Goal: Navigation & Orientation: Find specific page/section

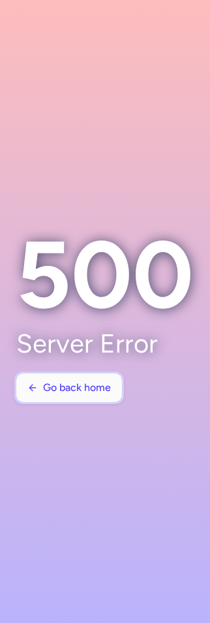
click at [70, 389] on span "Go back home" at bounding box center [77, 388] width 68 height 12
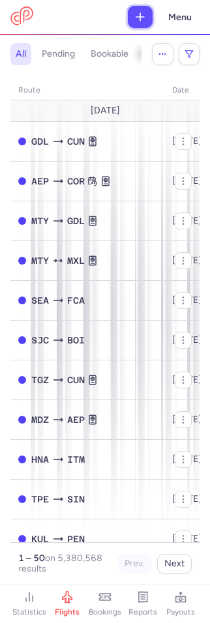
click at [144, 18] on icon "button" at bounding box center [140, 16] width 13 height 13
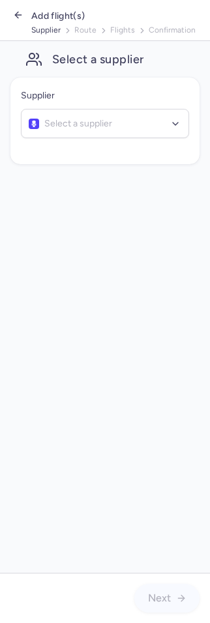
click at [16, 21] on button "button" at bounding box center [18, 16] width 16 height 18
click at [18, 17] on icon "button" at bounding box center [18, 15] width 10 height 10
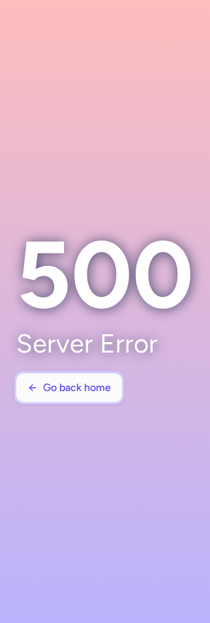
click at [89, 396] on button "Go back home" at bounding box center [69, 388] width 106 height 29
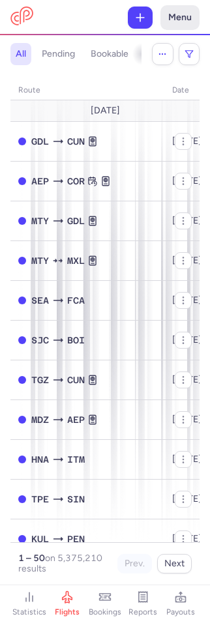
click at [183, 27] on button "Menu" at bounding box center [179, 17] width 39 height 25
click at [67, 50] on h4 "pending" at bounding box center [58, 54] width 33 height 12
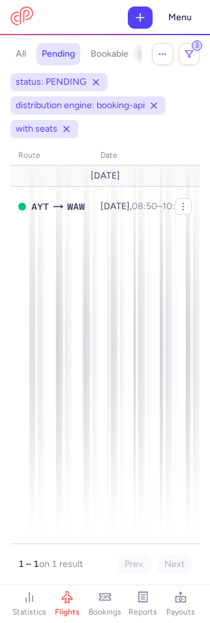
click at [100, 55] on h4 "bookable" at bounding box center [110, 54] width 38 height 12
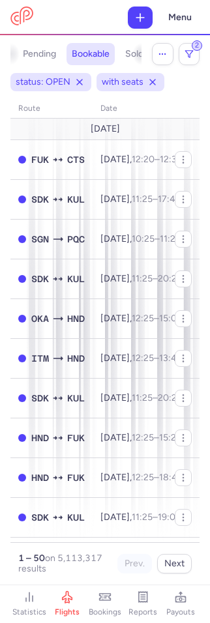
scroll to position [0, 42]
click at [117, 53] on h4 "sold out" at bounding box center [119, 54] width 34 height 12
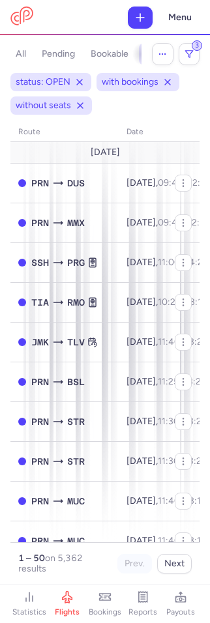
click at [21, 54] on h4 "all" at bounding box center [21, 54] width 10 height 12
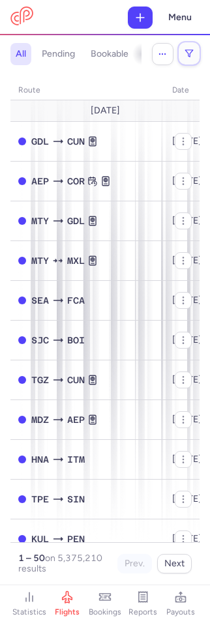
click at [190, 55] on polygon "button" at bounding box center [189, 53] width 8 height 7
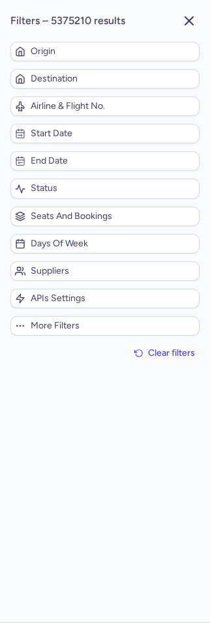
click at [188, 20] on line "button" at bounding box center [189, 21] width 8 height 8
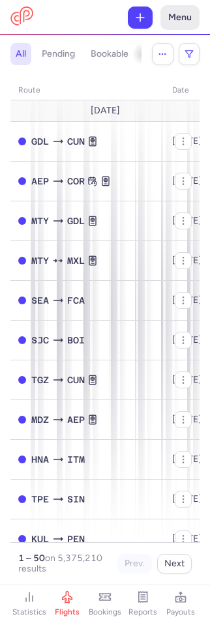
click at [178, 20] on button "Menu" at bounding box center [179, 17] width 39 height 25
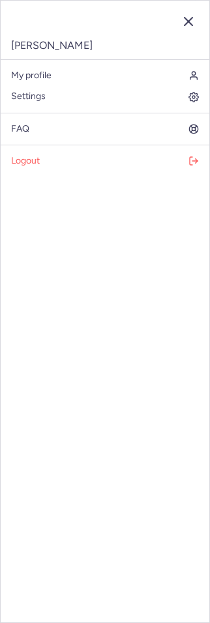
click at [188, 21] on line "button" at bounding box center [188, 22] width 8 height 8
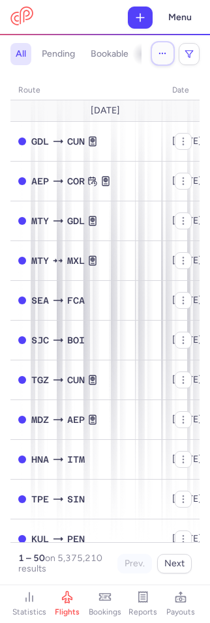
click at [154, 55] on button "button" at bounding box center [163, 53] width 22 height 22
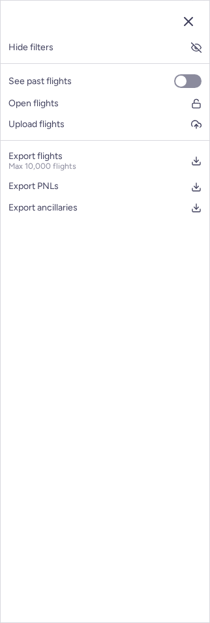
click at [196, 19] on button "button" at bounding box center [188, 21] width 21 height 21
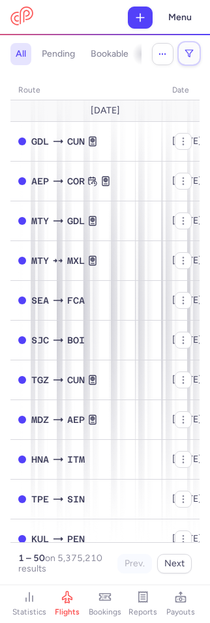
click at [188, 52] on icon "button" at bounding box center [188, 53] width 9 height 9
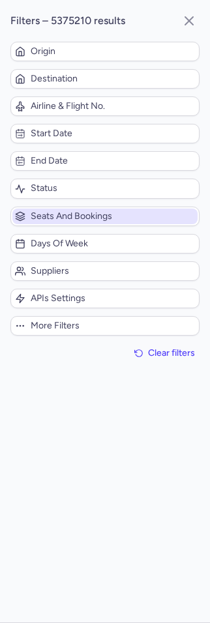
click at [75, 216] on span "Seats and bookings" at bounding box center [113, 216] width 164 height 10
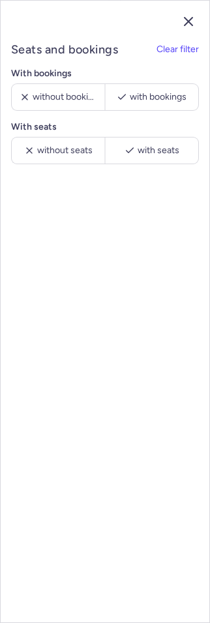
click at [190, 24] on line "button" at bounding box center [188, 22] width 8 height 8
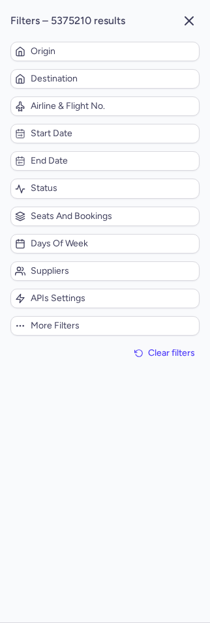
click at [187, 22] on line "button" at bounding box center [189, 21] width 8 height 8
